Goal: Task Accomplishment & Management: Manage account settings

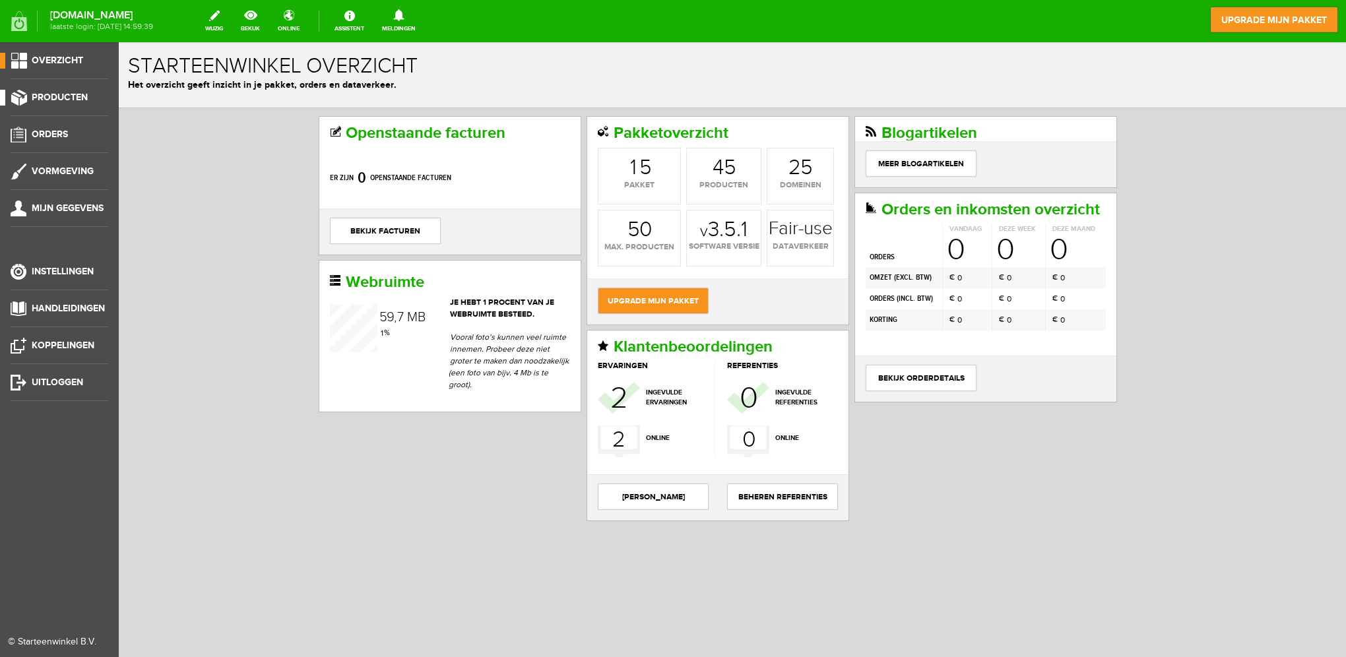
click at [61, 95] on span "Producten" at bounding box center [60, 97] width 56 height 11
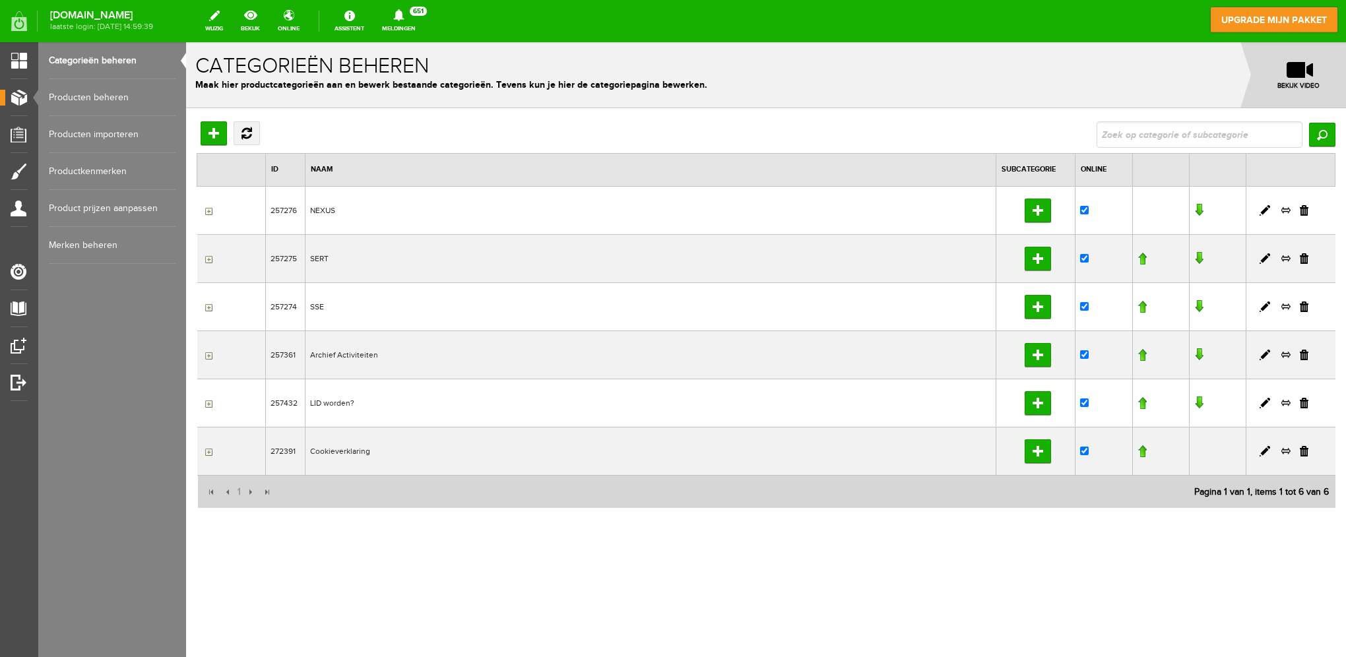
click at [319, 209] on td "NEXUS" at bounding box center [651, 210] width 692 height 48
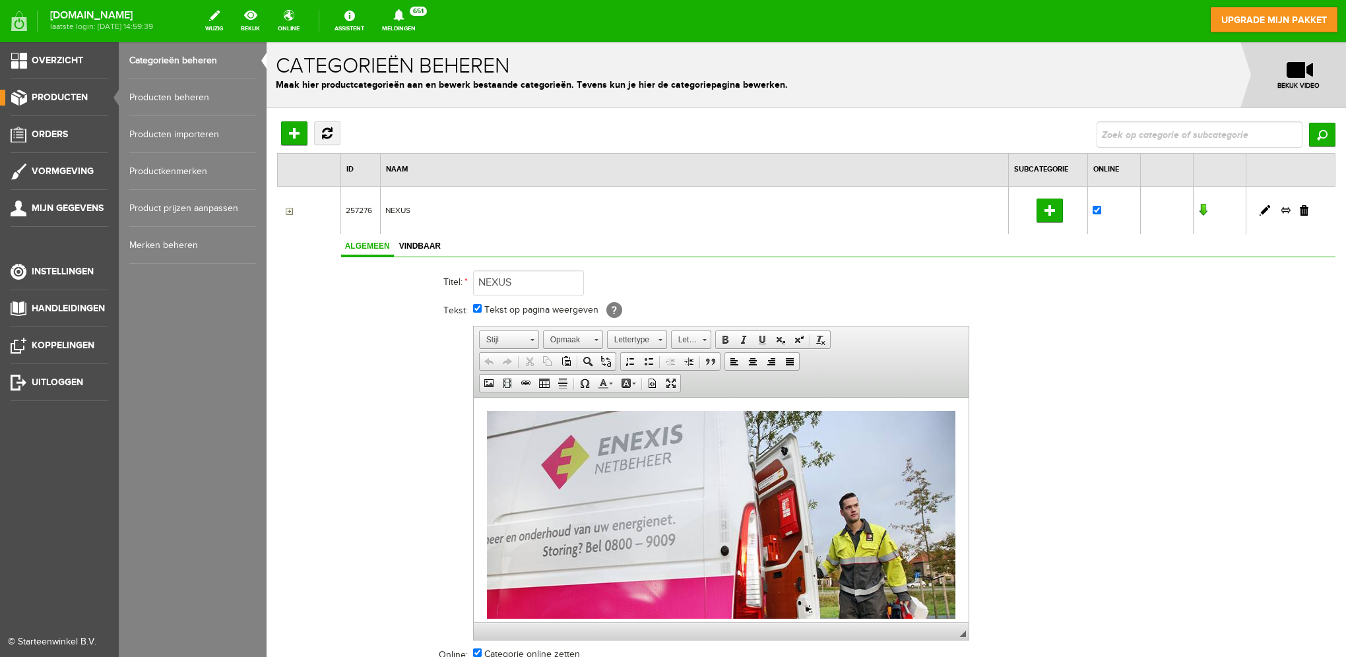
click at [153, 98] on link "Producten beheren" at bounding box center [192, 97] width 127 height 37
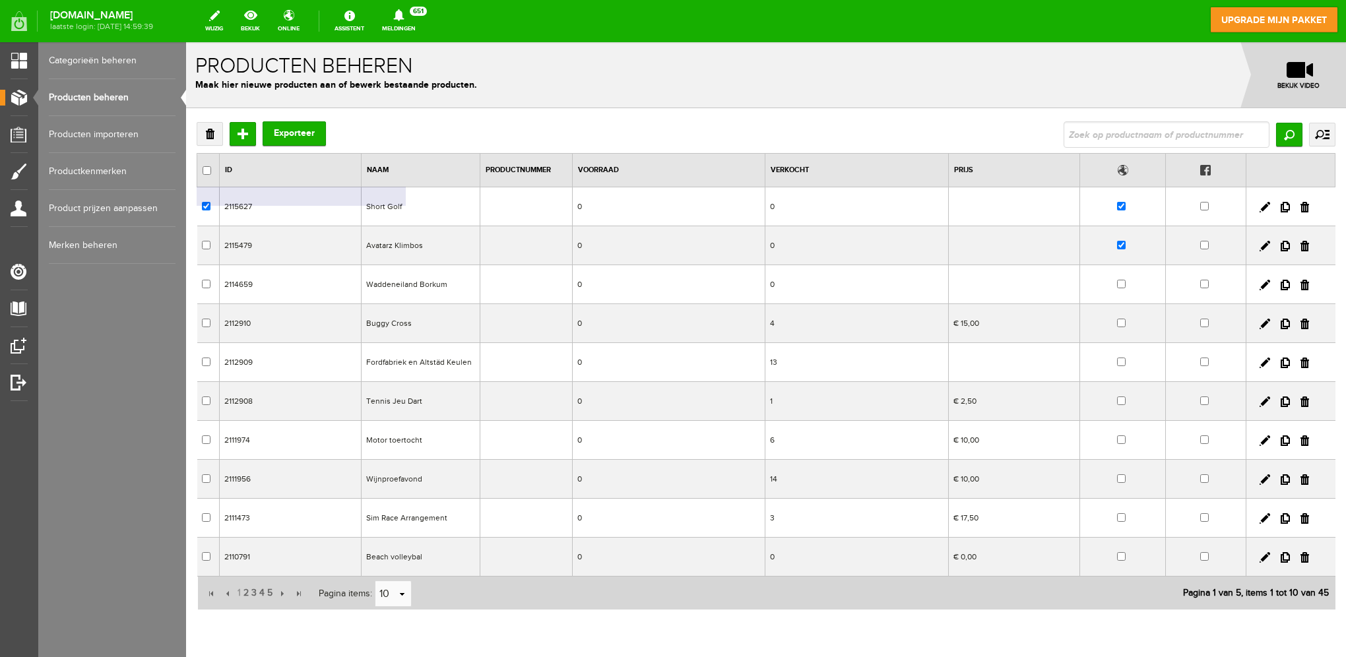
click at [409, 209] on td "Short Golf" at bounding box center [420, 206] width 119 height 39
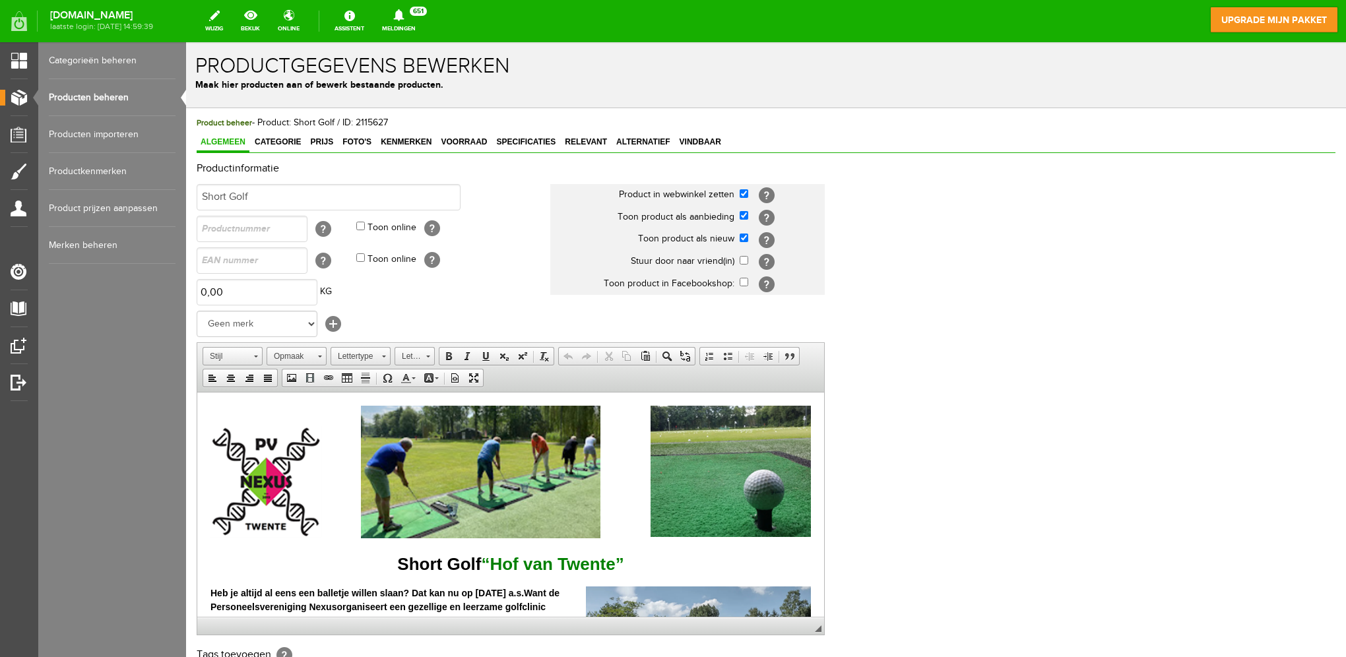
scroll to position [201, 0]
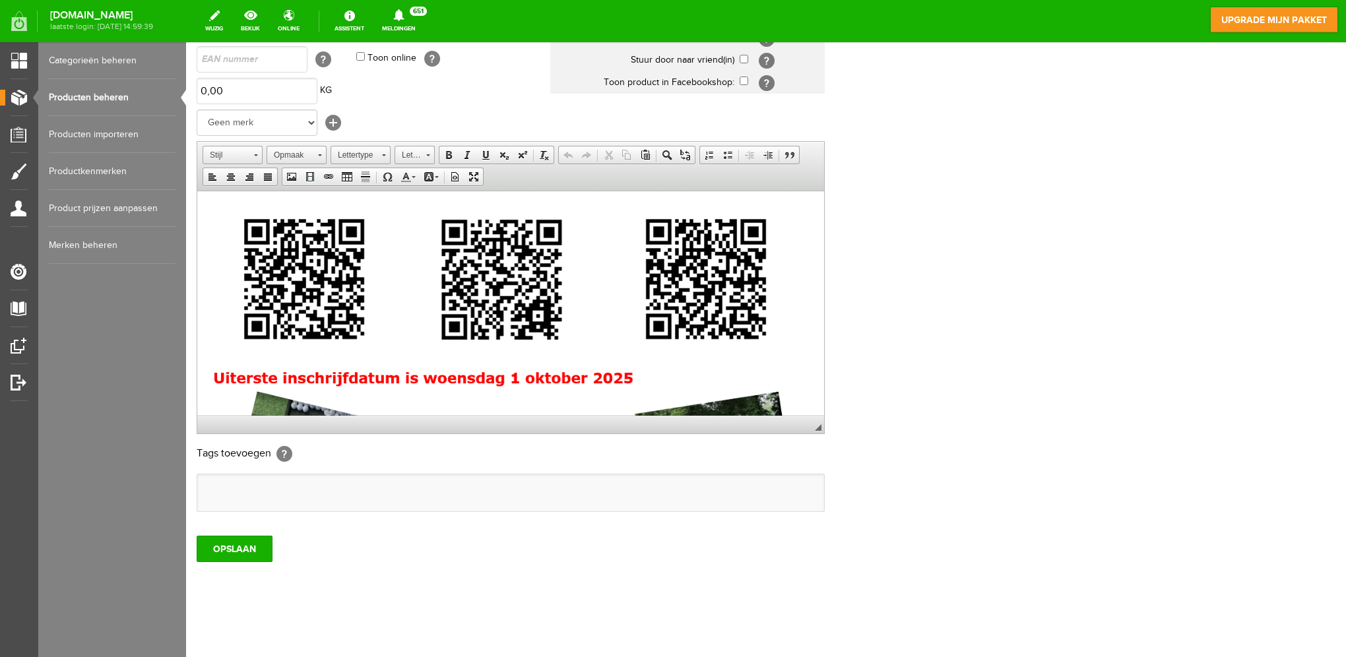
click at [516, 299] on img at bounding box center [510, 383] width 600 height 470
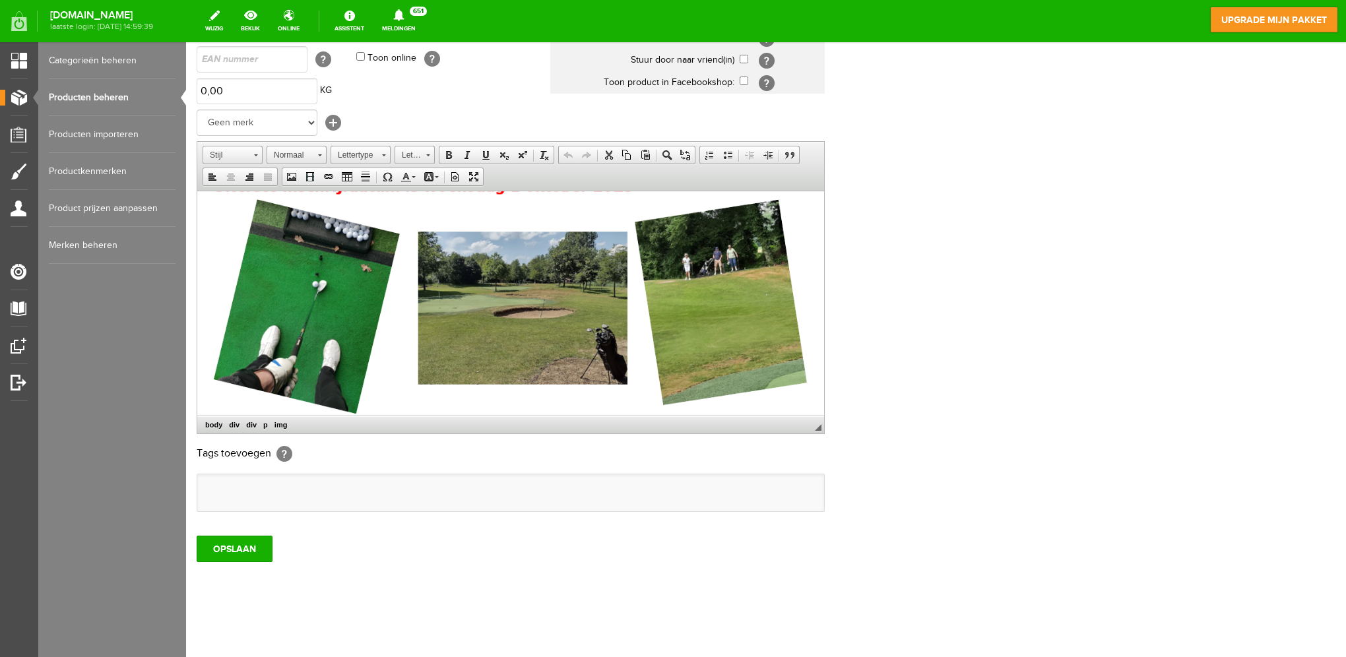
scroll to position [653, 0]
